Goal: Task Accomplishment & Management: Manage account settings

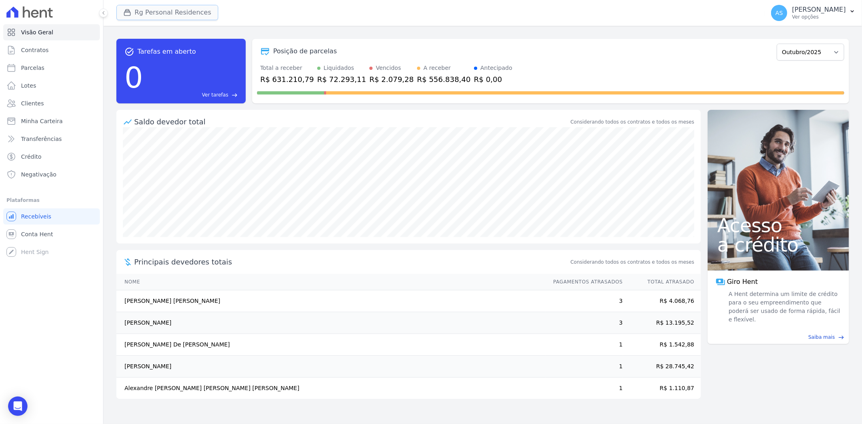
click at [145, 9] on button "Rg Personal Residences" at bounding box center [167, 12] width 102 height 15
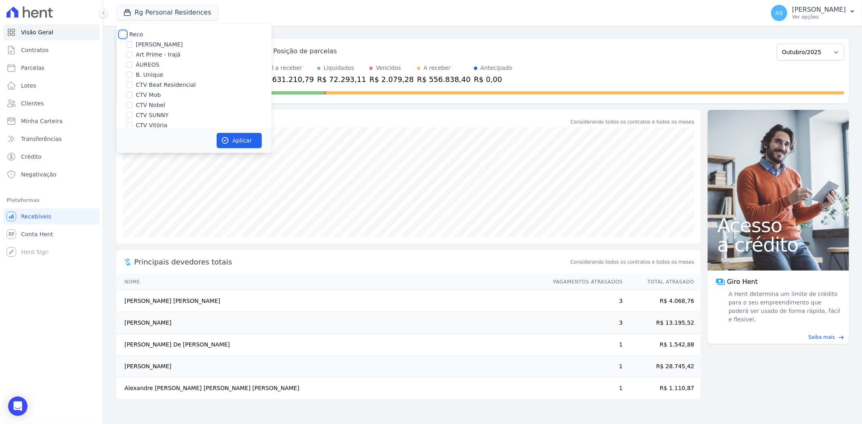
drag, startPoint x: 122, startPoint y: 33, endPoint x: 142, endPoint y: 46, distance: 24.1
click at [122, 33] on input "Reco" at bounding box center [123, 34] width 6 height 6
checkbox input "true"
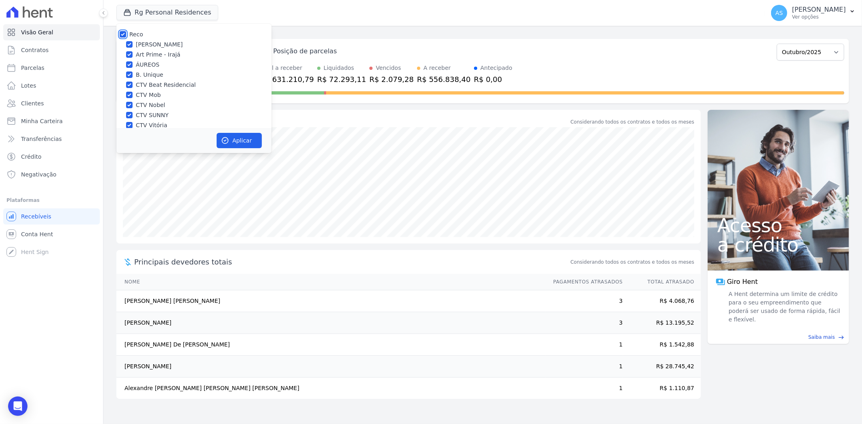
checkbox input "true"
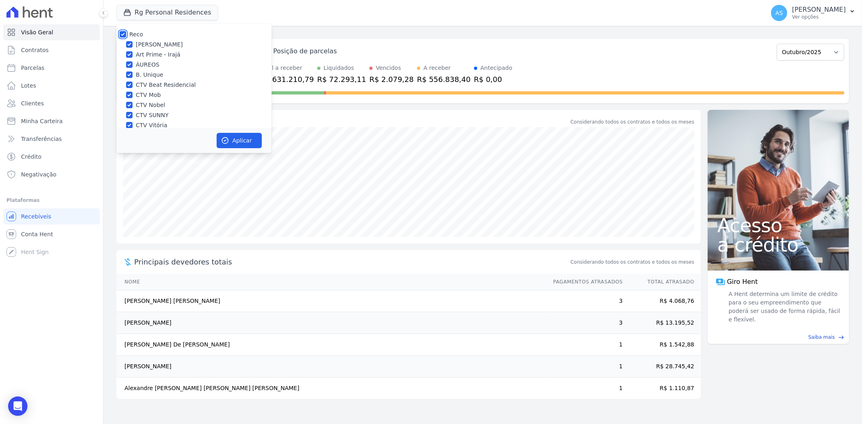
checkbox input "true"
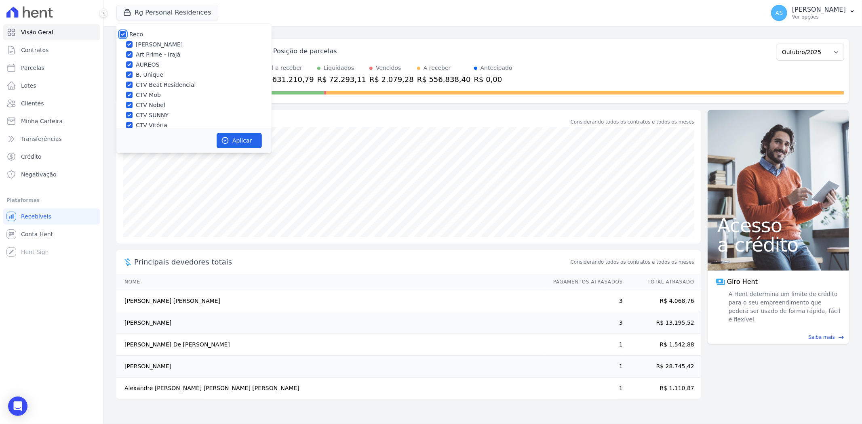
checkbox input "true"
click at [128, 116] on input "Star Residencial Exclusivo - Ghia" at bounding box center [129, 117] width 6 height 6
checkbox input "true"
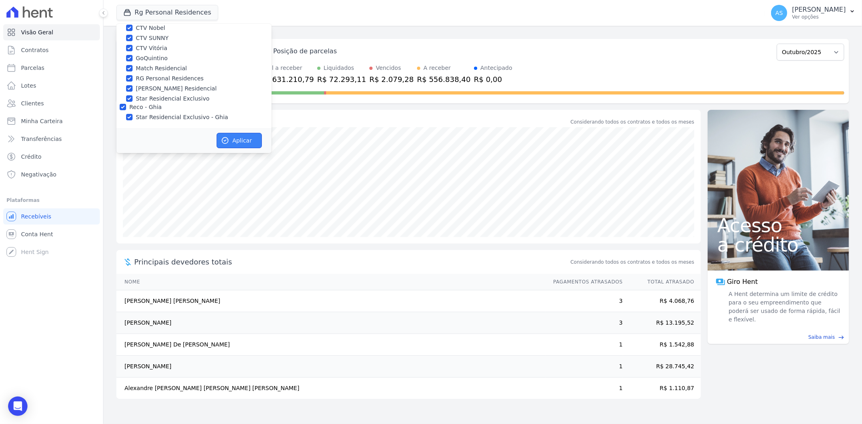
click at [228, 141] on icon "button" at bounding box center [225, 141] width 6 height 6
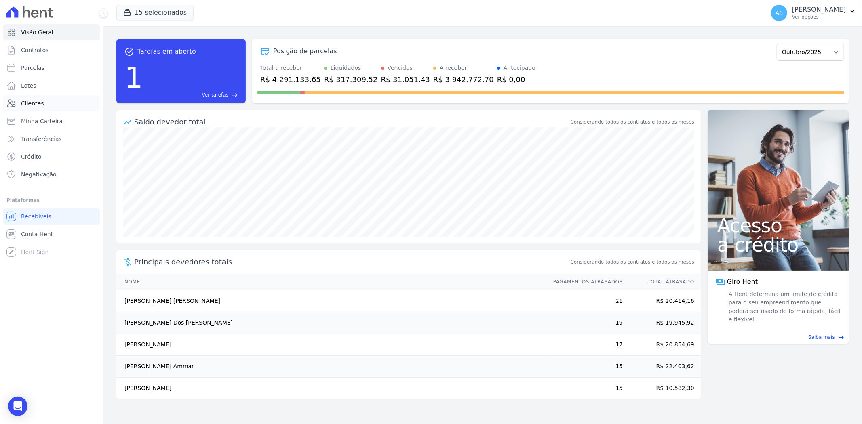
click at [30, 102] on span "Clientes" at bounding box center [32, 103] width 23 height 8
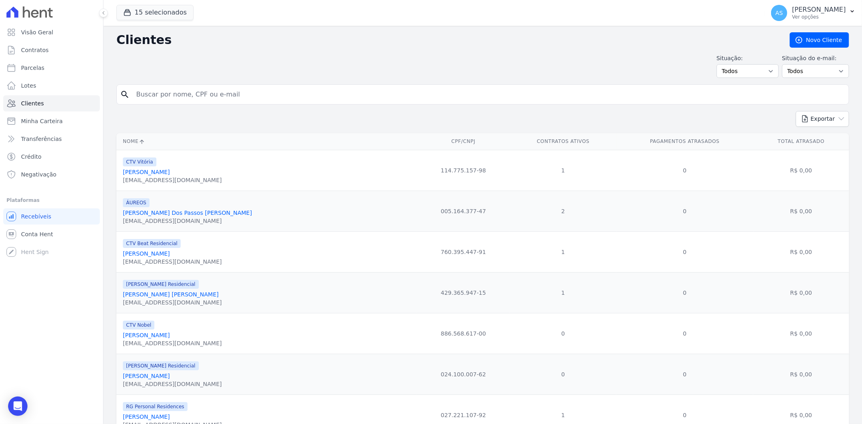
click at [163, 95] on input "search" at bounding box center [488, 94] width 714 height 16
type input "[PERSON_NAME]"
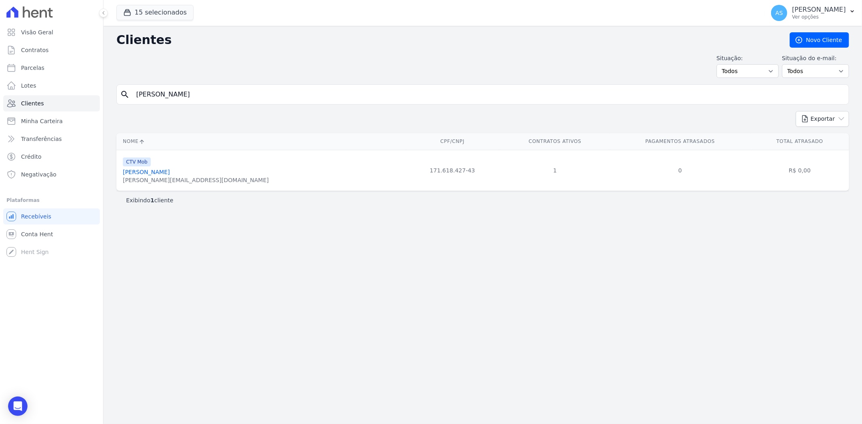
click at [153, 172] on link "[PERSON_NAME]" at bounding box center [146, 172] width 47 height 6
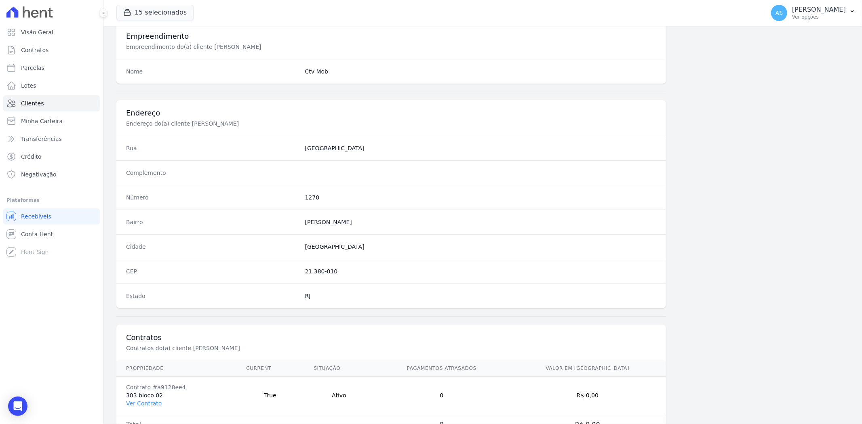
scroll to position [333, 0]
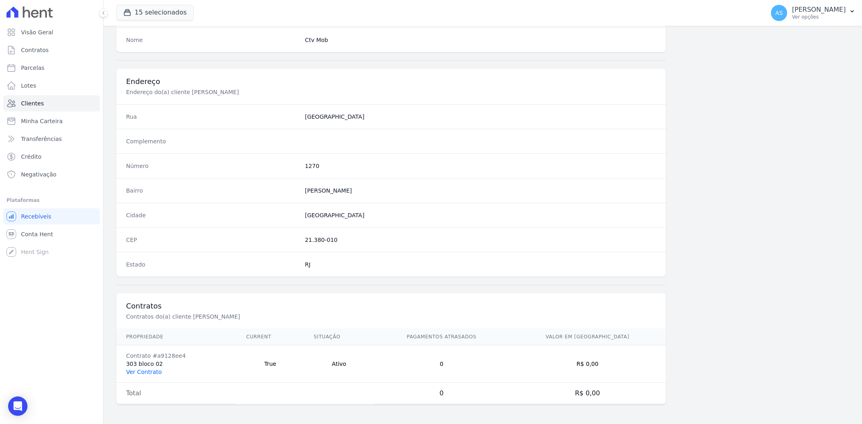
click at [137, 372] on link "Ver Contrato" at bounding box center [144, 372] width 36 height 6
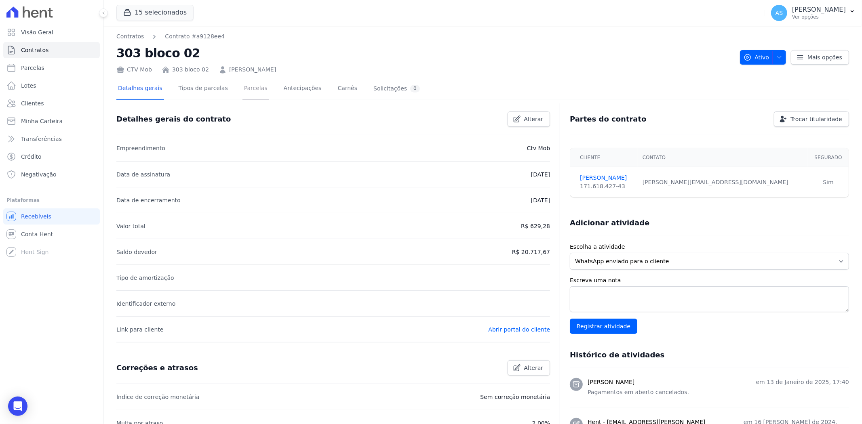
click at [244, 89] on link "Parcelas" at bounding box center [255, 88] width 27 height 21
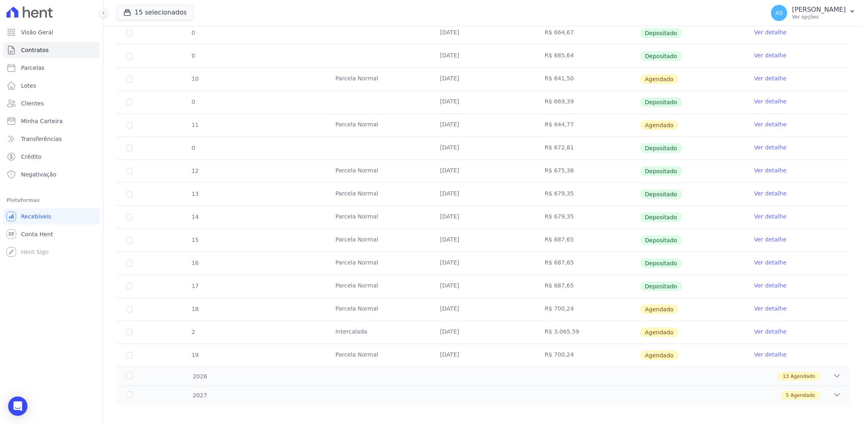
scroll to position [242, 0]
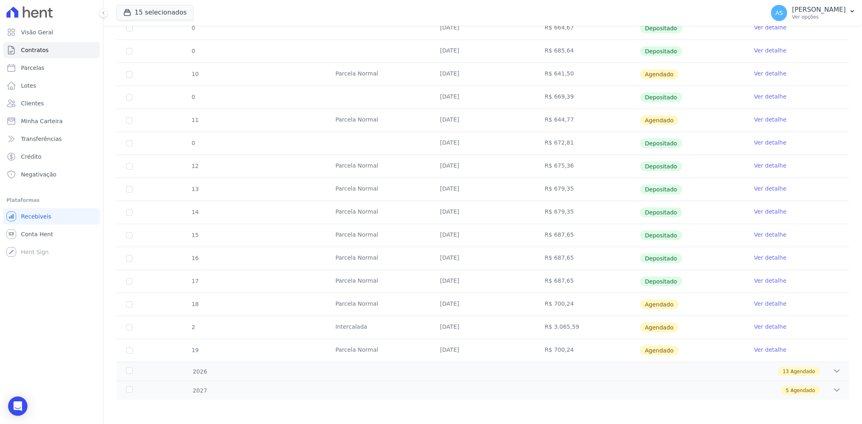
click at [758, 305] on link "Ver detalhe" at bounding box center [770, 304] width 32 height 8
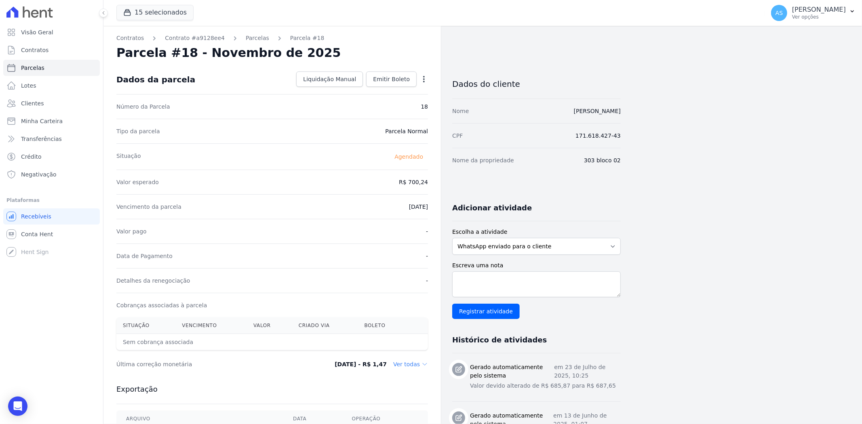
click at [425, 78] on icon "button" at bounding box center [424, 79] width 8 height 8
click at [364, 92] on link "Alterar" at bounding box center [389, 90] width 71 height 15
click at [372, 181] on input "700.24" at bounding box center [389, 181] width 78 height 17
drag, startPoint x: 415, startPoint y: 178, endPoint x: 449, endPoint y: 178, distance: 33.9
click at [449, 178] on div "Contratos Contrato #a9128ee4 [GEOGRAPHIC_DATA] Parcela #18 [GEOGRAPHIC_DATA] #1…" at bounding box center [361, 285] width 517 height 519
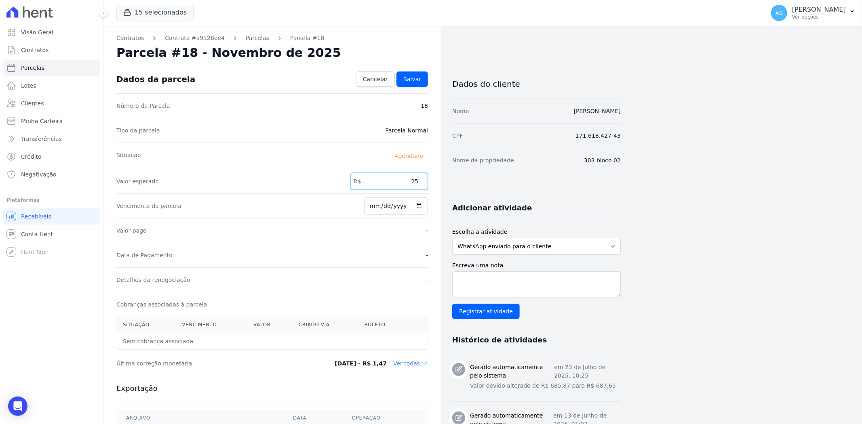
type input "5"
type input "698.77"
click at [411, 82] on span "Salvar" at bounding box center [412, 79] width 18 height 8
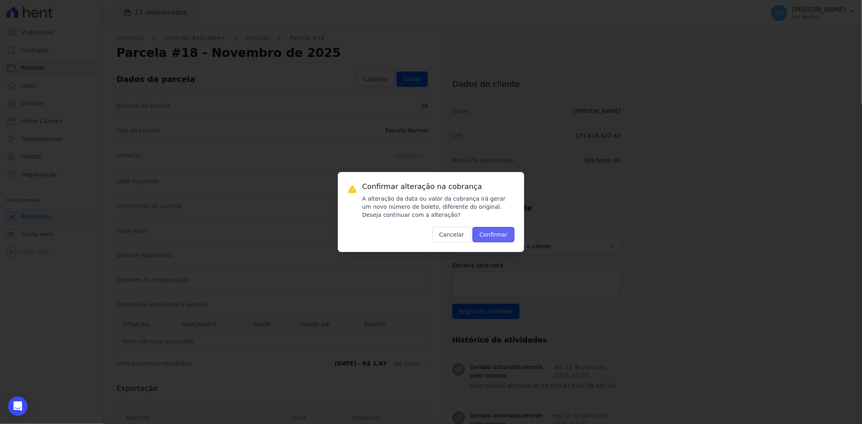
click at [490, 233] on button "Confirmar" at bounding box center [493, 234] width 42 height 15
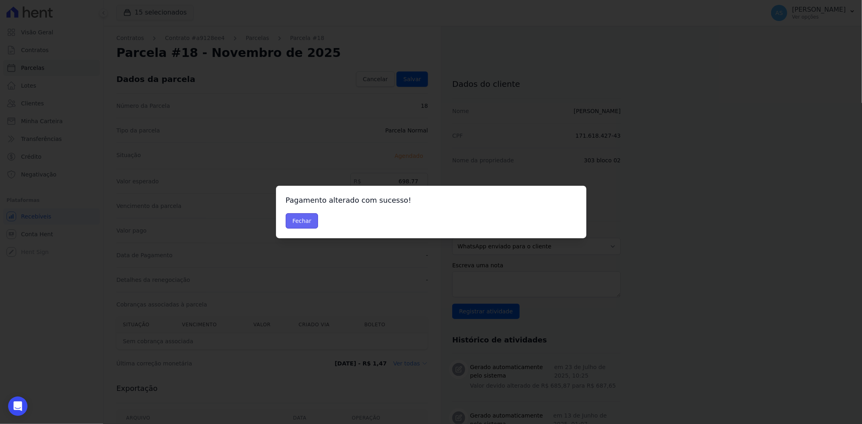
click at [297, 219] on button "Fechar" at bounding box center [302, 220] width 33 height 15
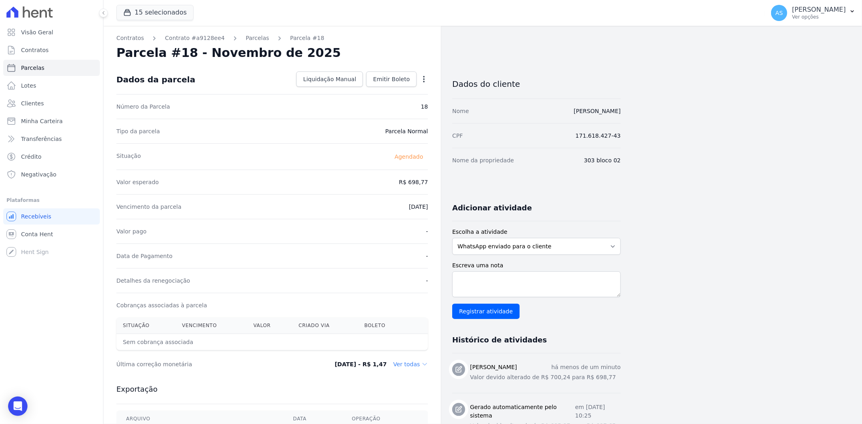
click at [423, 77] on icon "button" at bounding box center [424, 79] width 2 height 6
click at [369, 106] on link "Antecipar" at bounding box center [389, 104] width 71 height 15
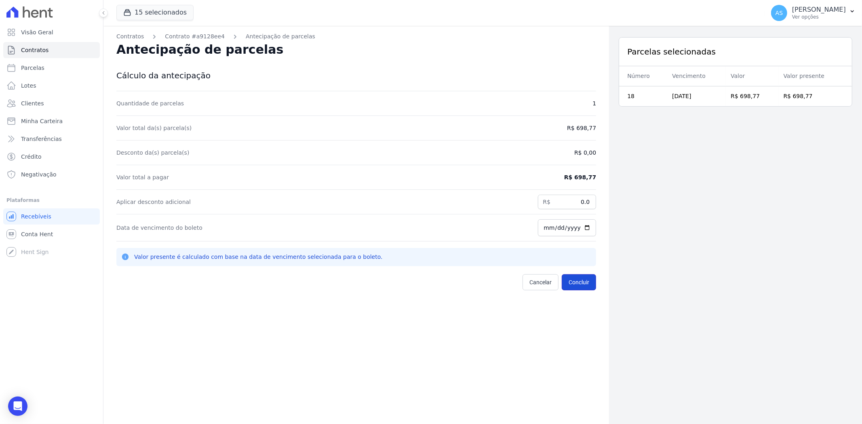
click at [567, 280] on button "Concluir" at bounding box center [579, 282] width 34 height 16
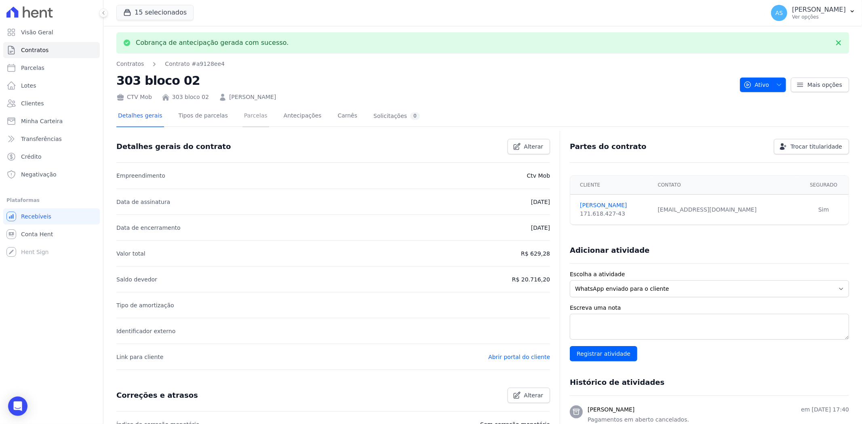
click at [248, 116] on link "Parcelas" at bounding box center [255, 116] width 27 height 21
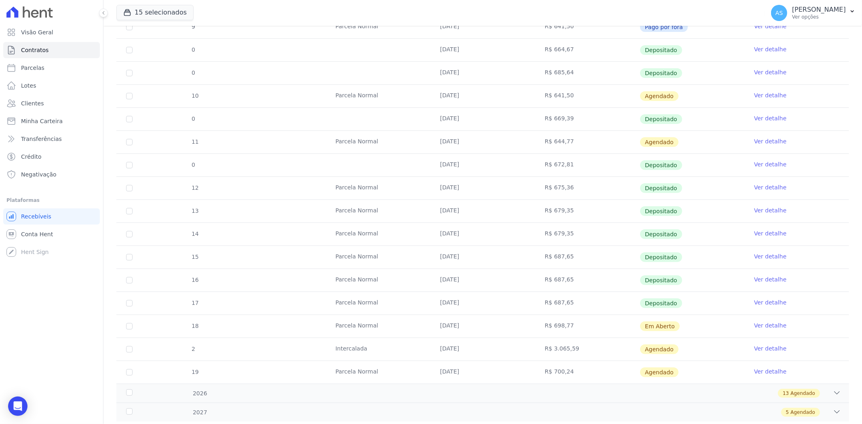
scroll to position [242, 0]
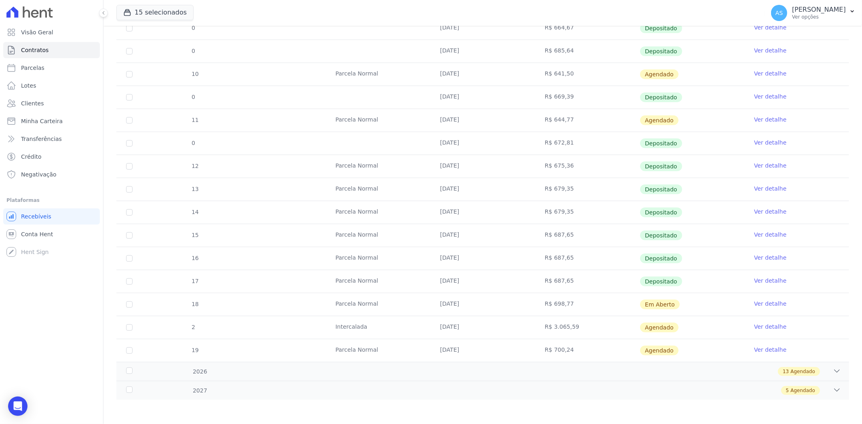
click at [759, 301] on link "Ver detalhe" at bounding box center [770, 304] width 32 height 8
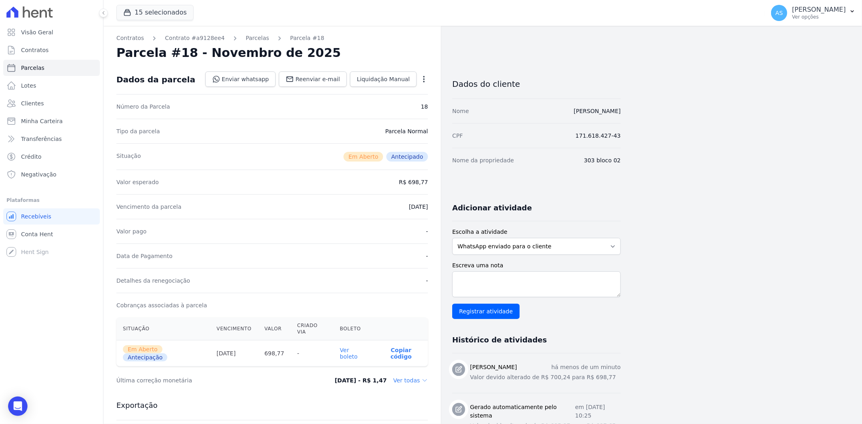
click at [356, 347] on link "Ver boleto" at bounding box center [349, 353] width 18 height 13
click at [21, 103] on span "Clientes" at bounding box center [32, 103] width 23 height 8
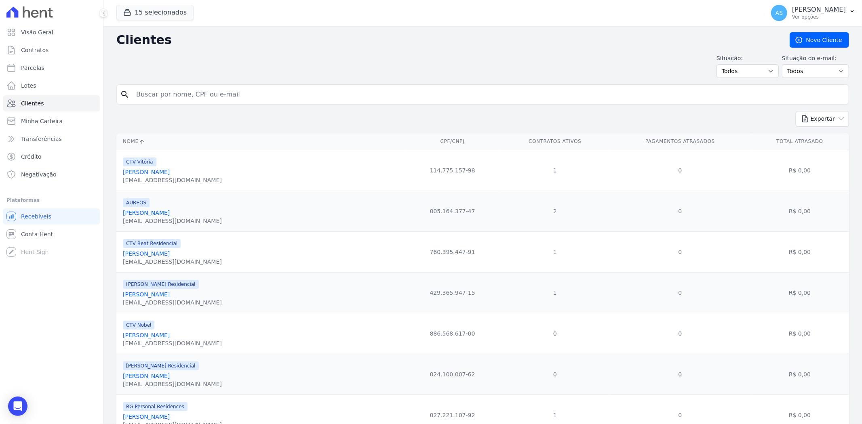
click at [156, 99] on input "search" at bounding box center [488, 94] width 714 height 16
type input "[PERSON_NAME] [PERSON_NAME]"
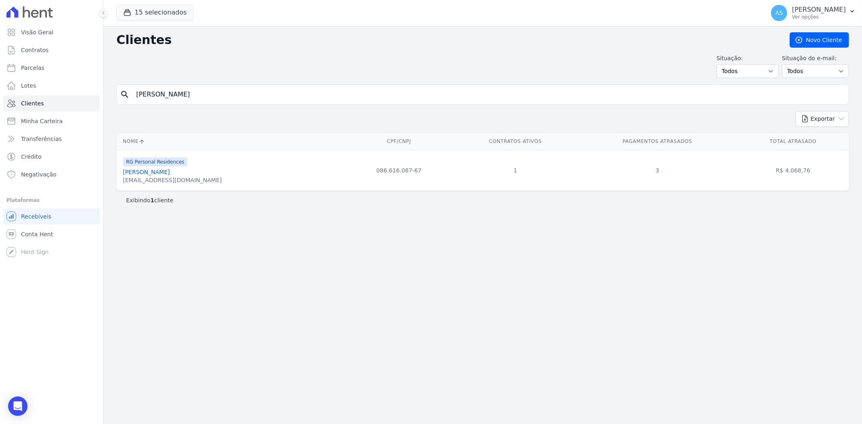
click at [155, 176] on div "sbarreiramendes@gmail.com" at bounding box center [172, 180] width 99 height 8
click at [154, 172] on link "[PERSON_NAME] [PERSON_NAME]" at bounding box center [146, 172] width 47 height 6
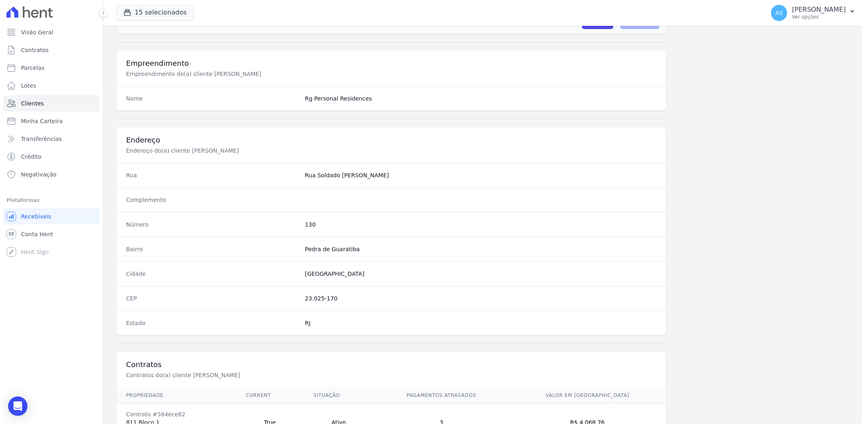
scroll to position [333, 0]
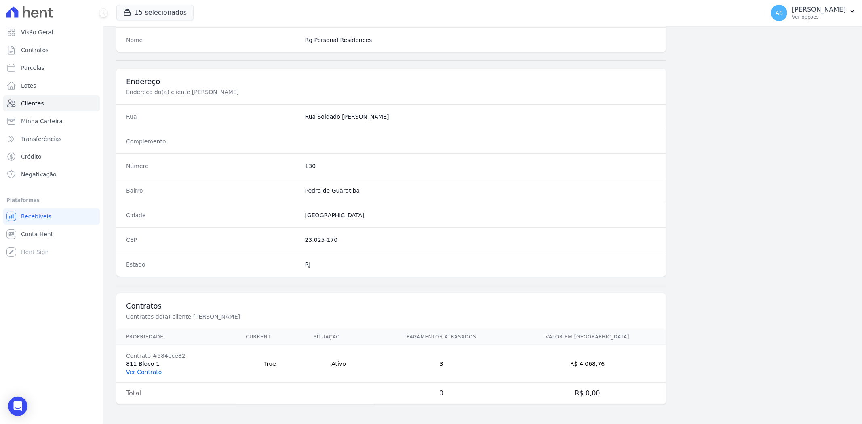
click at [137, 372] on link "Ver Contrato" at bounding box center [144, 372] width 36 height 6
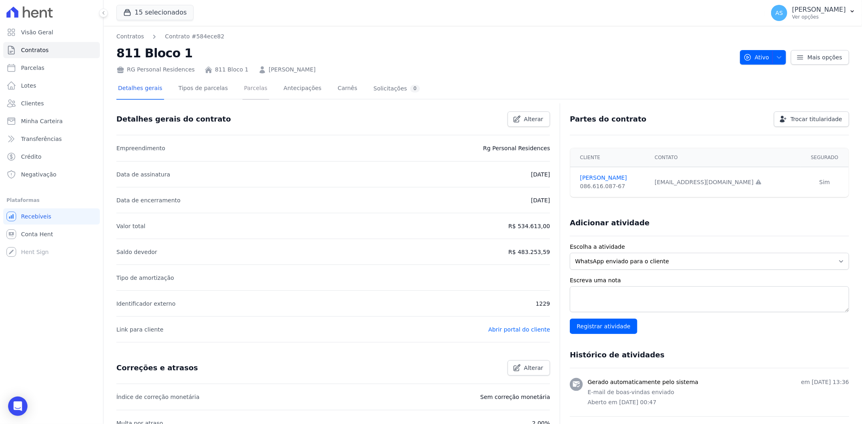
click at [242, 88] on link "Parcelas" at bounding box center [255, 88] width 27 height 21
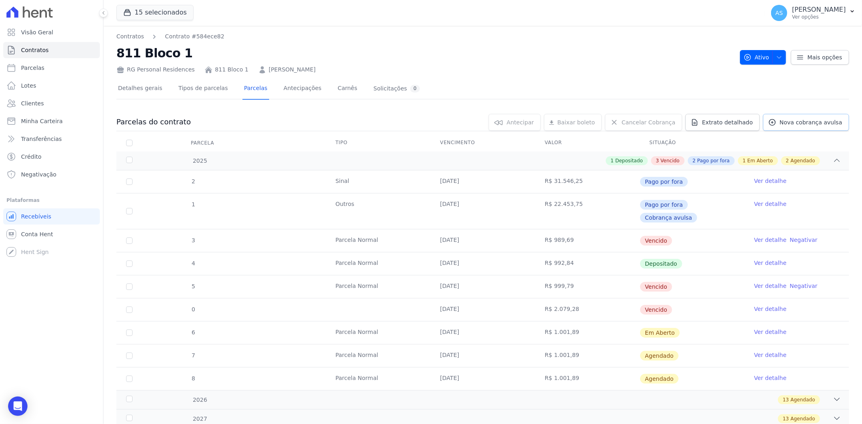
click at [806, 121] on span "Nova cobrança avulsa" at bounding box center [810, 122] width 63 height 8
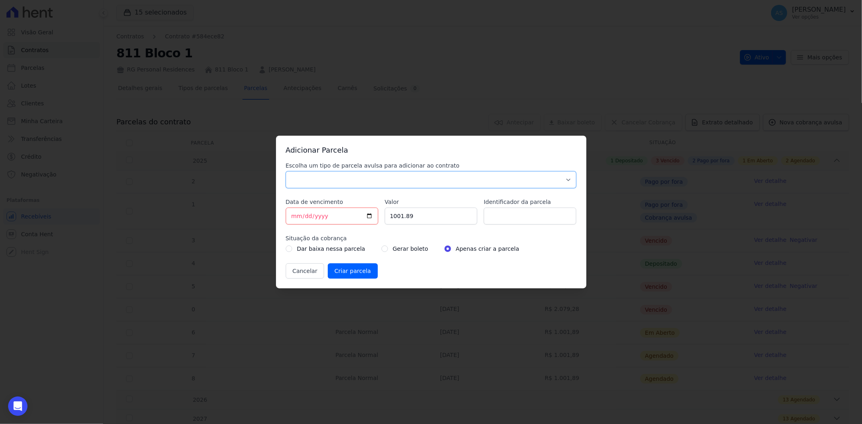
click at [327, 184] on select "Parcela Normal Sinal Caução Intercalada Chaves Pré Chaves Pós Chaves Taxas Quit…" at bounding box center [431, 179] width 291 height 17
select select "standard"
click at [286, 171] on select "Parcela Normal Sinal Caução Intercalada Chaves Pré Chaves Pós Chaves Taxas Quit…" at bounding box center [431, 179] width 291 height 17
click at [367, 215] on input "[DATE]" at bounding box center [332, 216] width 93 height 17
type input "2025-10-06"
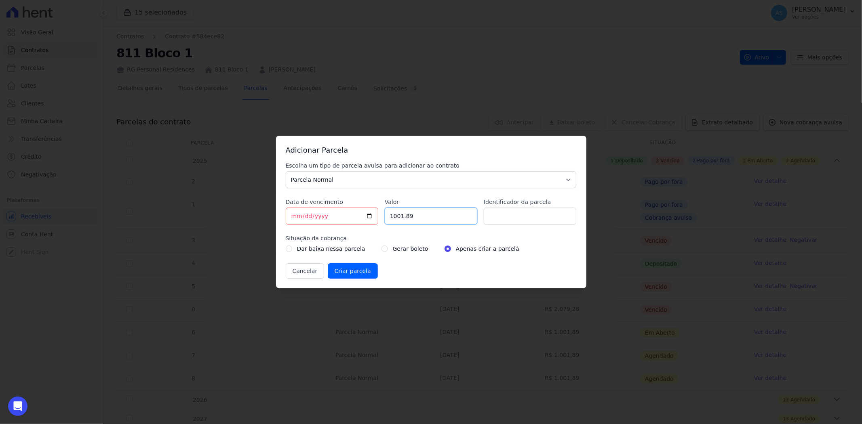
drag, startPoint x: 432, startPoint y: 213, endPoint x: 352, endPoint y: 216, distance: 80.5
click at [352, 216] on div "Escolha um tipo de parcela avulsa para adicionar ao contrato Parcela Normal Sin…" at bounding box center [431, 220] width 291 height 117
type input "2082.69"
click at [505, 221] on input "Identificador da parcela" at bounding box center [530, 216] width 93 height 17
type input "p"
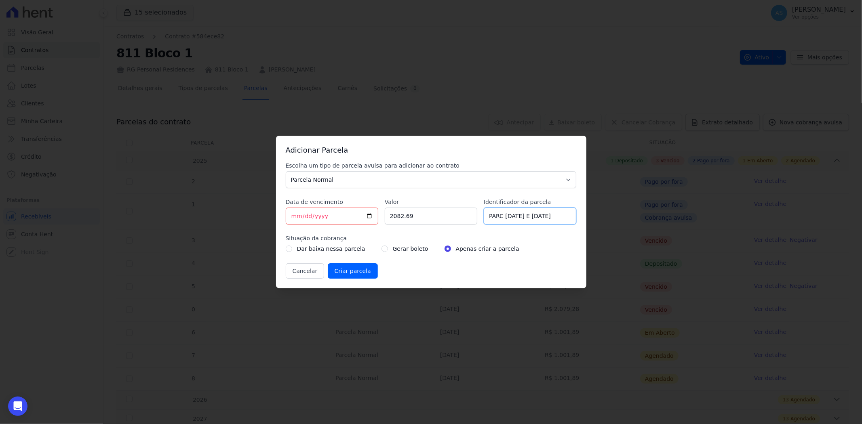
type input "PARC 10/07/2025 E 10/09/2025"
click at [381, 250] on input "radio" at bounding box center [384, 249] width 6 height 6
radio input "true"
click at [348, 271] on input "Criar parcela" at bounding box center [353, 270] width 50 height 15
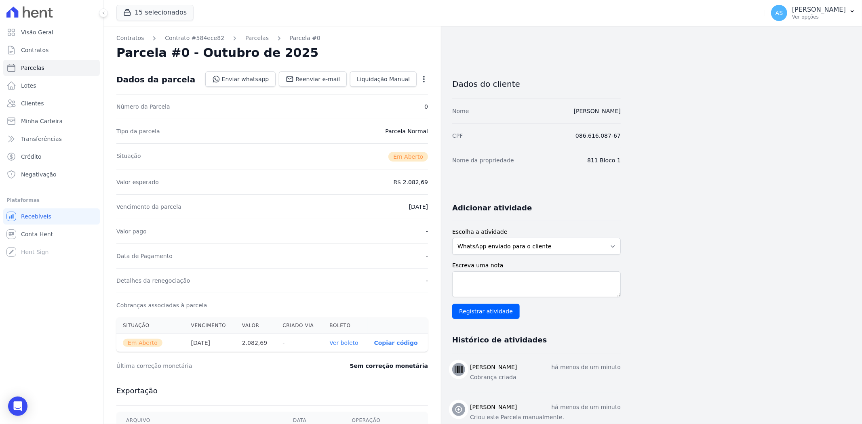
click at [337, 342] on link "Ver boleto" at bounding box center [343, 343] width 29 height 6
click at [34, 102] on span "Clientes" at bounding box center [32, 103] width 23 height 8
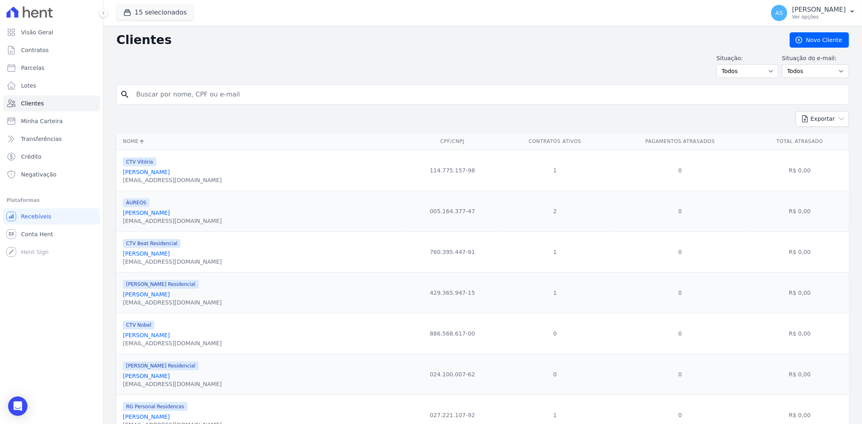
click at [150, 92] on input "search" at bounding box center [488, 94] width 714 height 16
paste input "Warlasson Esteves Costa"
type input "Warlasson Esteves Costa"
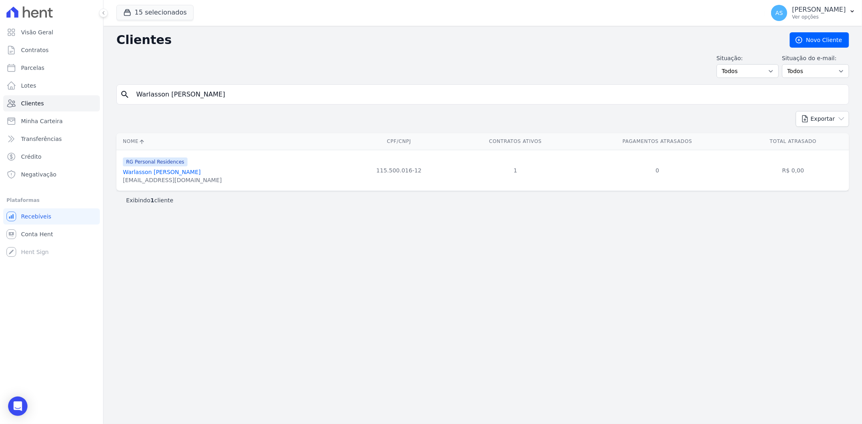
click at [142, 172] on link "Warlasson Esteves Costa" at bounding box center [162, 172] width 78 height 6
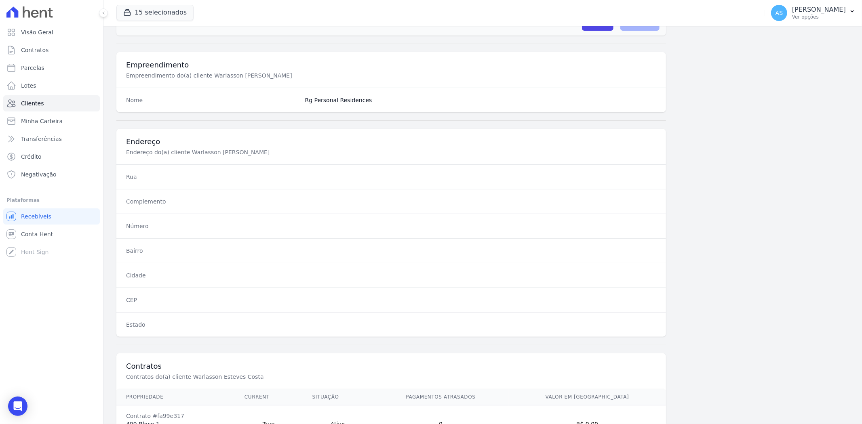
scroll to position [333, 0]
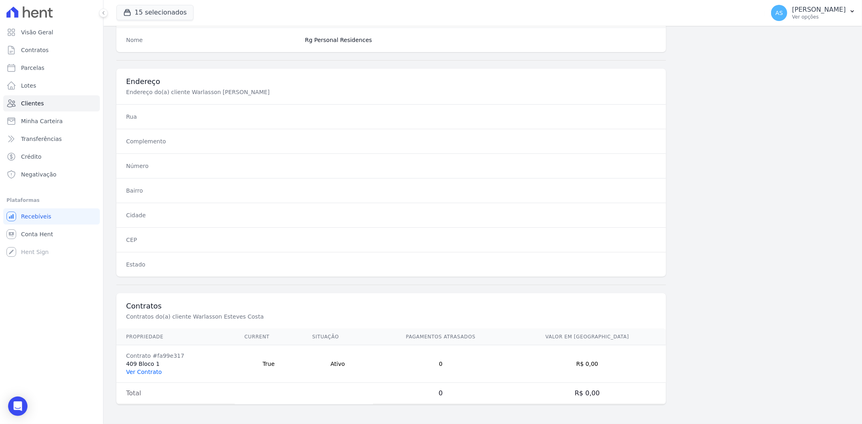
click at [138, 375] on link "Ver Contrato" at bounding box center [144, 372] width 36 height 6
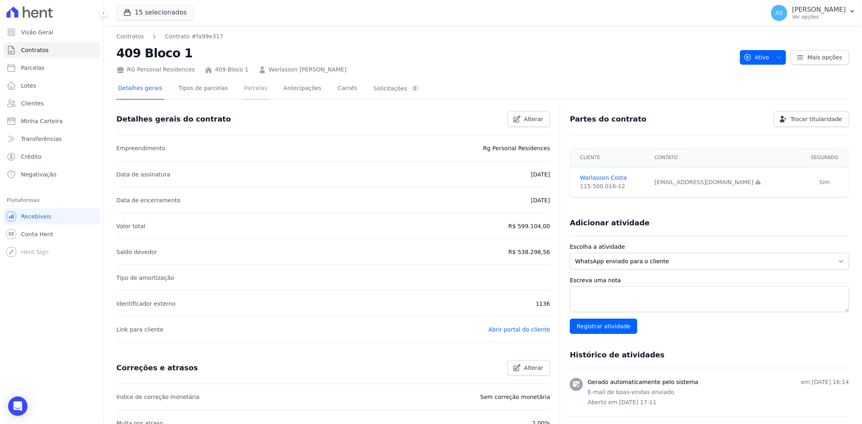
click at [242, 86] on link "Parcelas" at bounding box center [255, 88] width 27 height 21
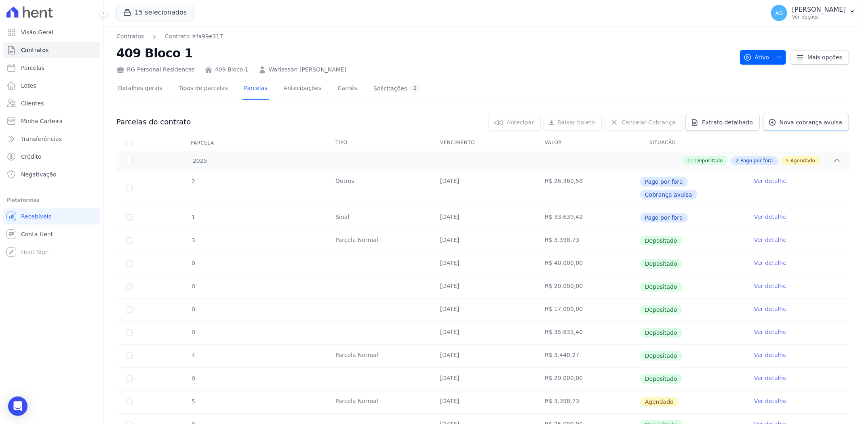
click at [783, 123] on span "Nova cobrança avulsa" at bounding box center [810, 122] width 63 height 8
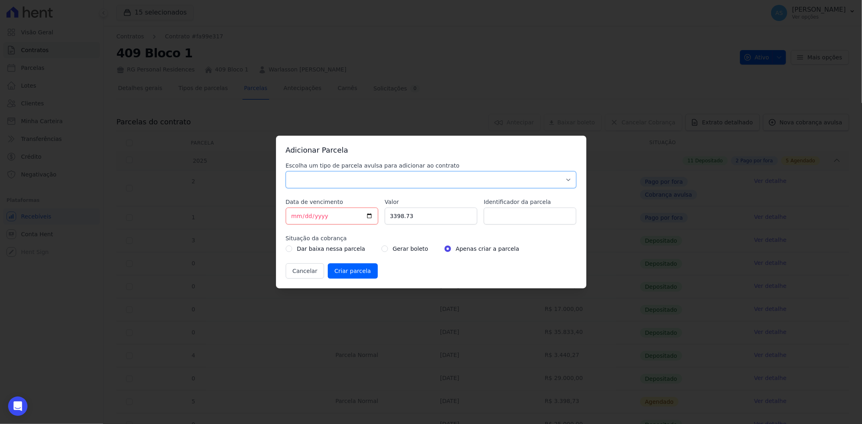
click at [331, 178] on select "Parcela Normal Sinal Caução Intercalada Chaves Pré Chaves Pós Chaves Taxas Quit…" at bounding box center [431, 179] width 291 height 17
select select "advance"
click at [286, 171] on select "Parcela Normal Sinal Caução Intercalada Chaves Pré Chaves Pós Chaves Taxas Quit…" at bounding box center [431, 179] width 291 height 17
click at [368, 213] on input "[DATE]" at bounding box center [332, 216] width 93 height 17
type input "2025-10-06"
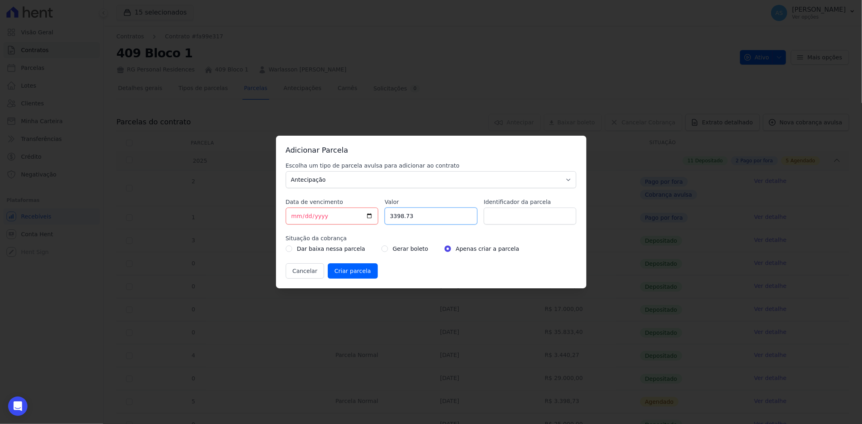
drag, startPoint x: 421, startPoint y: 221, endPoint x: 374, endPoint y: 221, distance: 47.3
click at [375, 221] on div "Escolha um tipo de parcela avulsa para adicionar ao contrato Parcela Normal Sin…" at bounding box center [431, 220] width 291 height 117
type input "50000.002"
click at [427, 216] on input "50000.002" at bounding box center [431, 216] width 93 height 17
drag, startPoint x: 425, startPoint y: 217, endPoint x: 27, endPoint y: 177, distance: 399.9
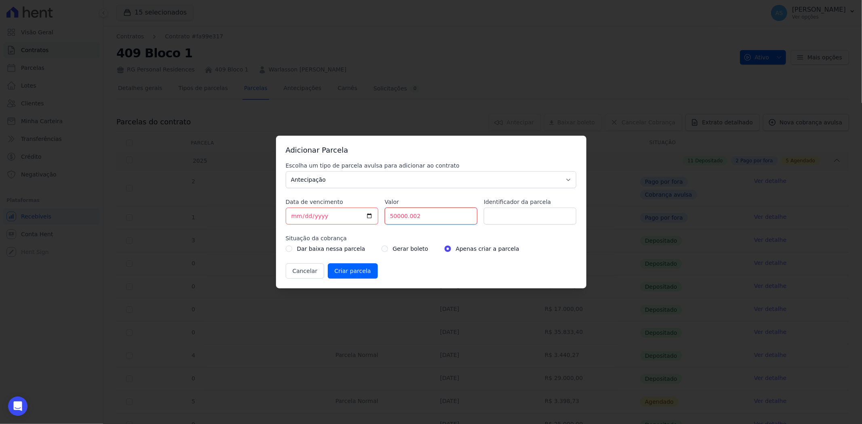
click at [27, 177] on div "Adicionar Parcela Escolha um tipo de parcela avulsa para adicionar ao contrato …" at bounding box center [431, 212] width 862 height 424
type input "1"
type input "50000"
type input "Amortização de saldo"
click at [397, 249] on label "Gerar boleto" at bounding box center [411, 249] width 36 height 10
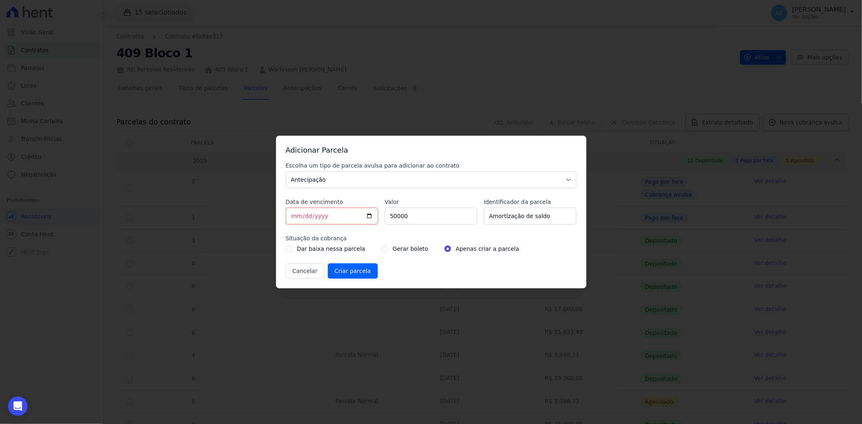
click at [381, 247] on div "Gerar boleto" at bounding box center [404, 249] width 47 height 10
click at [381, 253] on div "Gerar boleto" at bounding box center [404, 249] width 47 height 10
click at [381, 251] on input "radio" at bounding box center [384, 249] width 6 height 6
radio input "true"
click at [417, 217] on input "50000" at bounding box center [431, 216] width 93 height 17
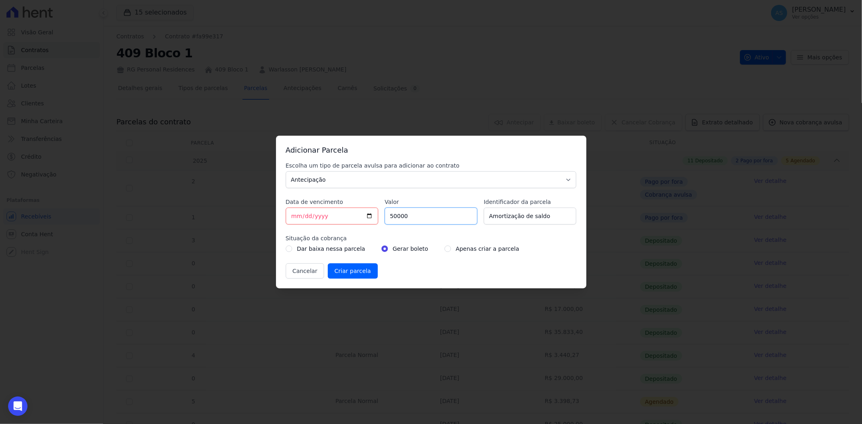
drag, startPoint x: 417, startPoint y: 216, endPoint x: 369, endPoint y: 214, distance: 47.7
click at [369, 214] on div "Escolha um tipo de parcela avulsa para adicionar ao contrato Parcela Normal Sin…" at bounding box center [431, 220] width 291 height 117
click at [338, 273] on input "Criar parcela" at bounding box center [353, 270] width 50 height 15
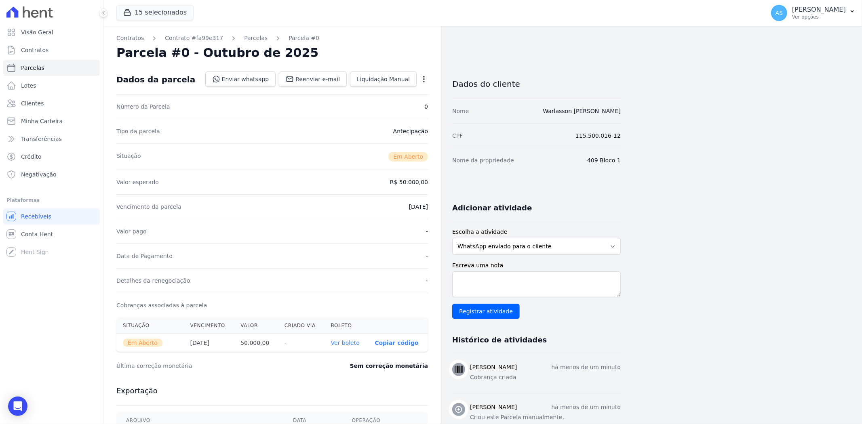
click at [344, 346] on link "Ver boleto" at bounding box center [345, 343] width 29 height 6
